Goal: Task Accomplishment & Management: Manage account settings

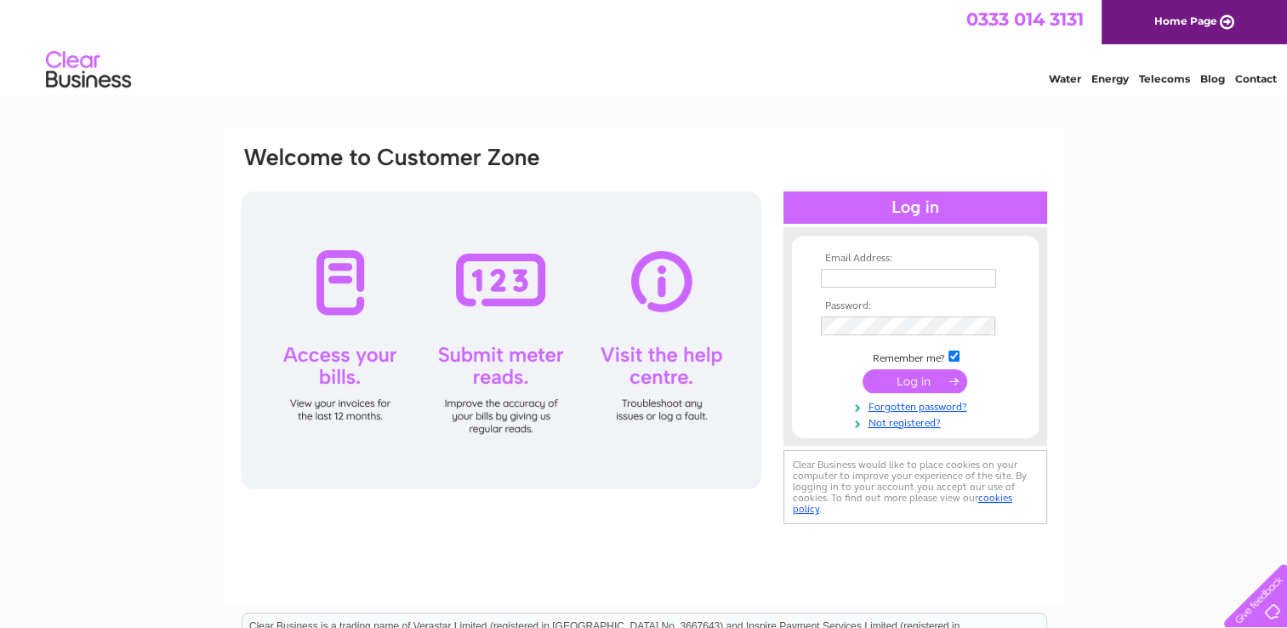
type input "sales@linkwoodmotors.co.uk"
click at [932, 383] on input "submit" at bounding box center [915, 381] width 105 height 24
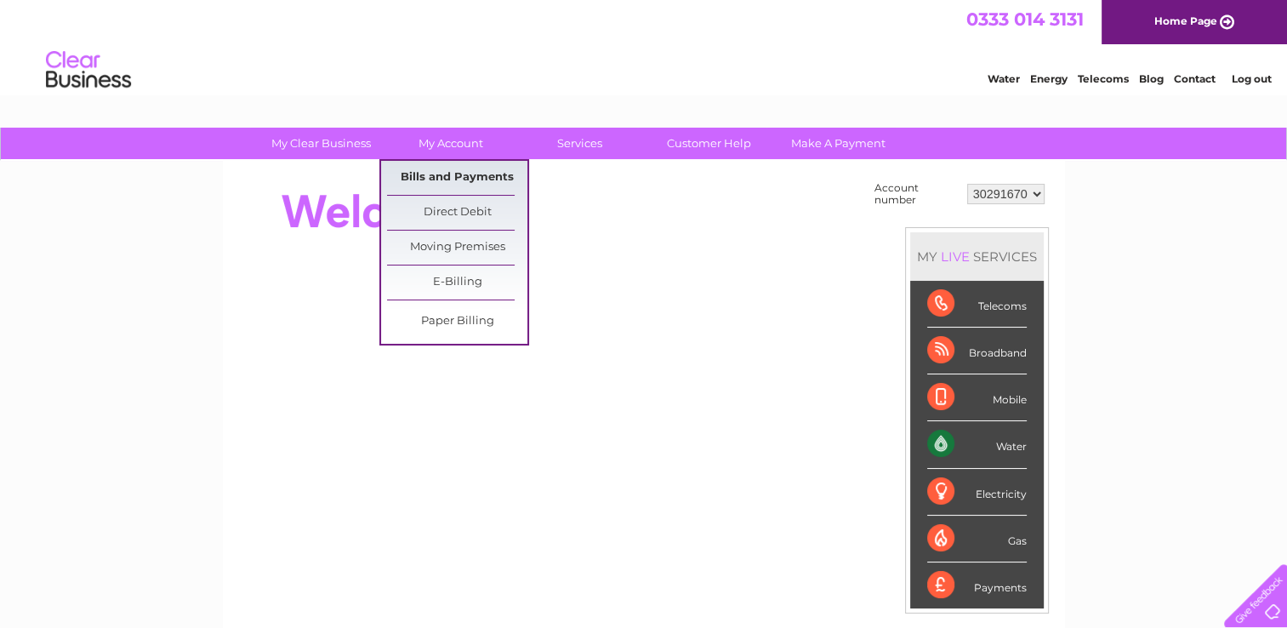
click at [458, 168] on link "Bills and Payments" at bounding box center [457, 178] width 140 height 34
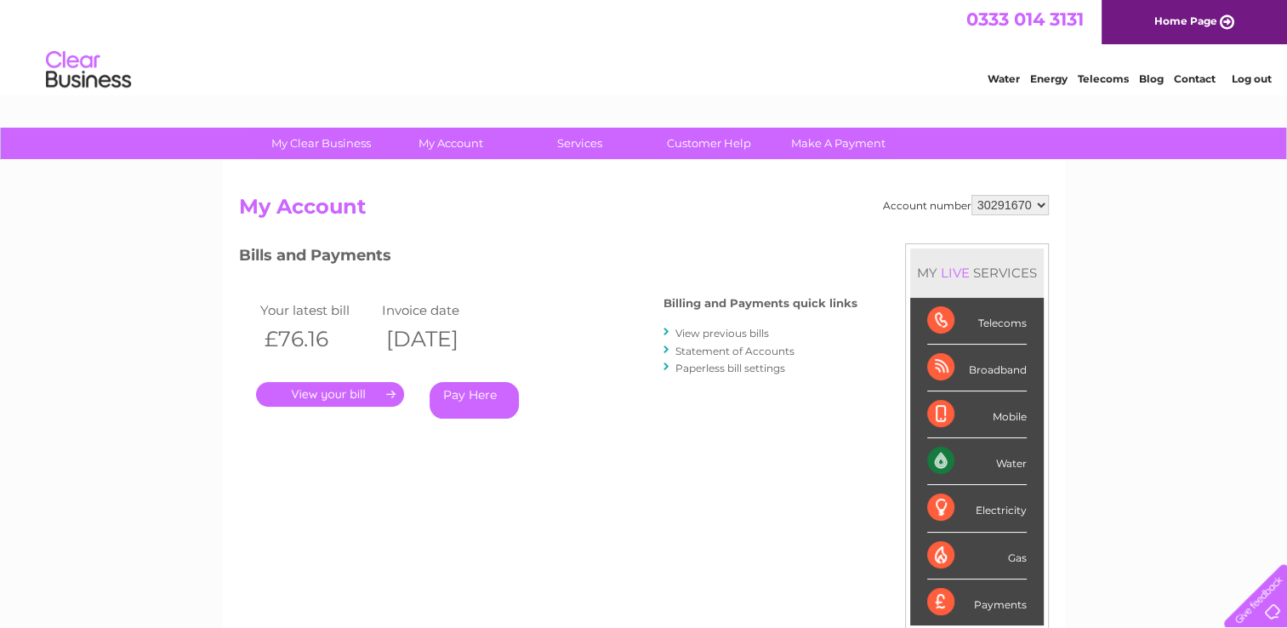
click at [384, 396] on link "." at bounding box center [330, 394] width 148 height 25
